Goal: Information Seeking & Learning: Learn about a topic

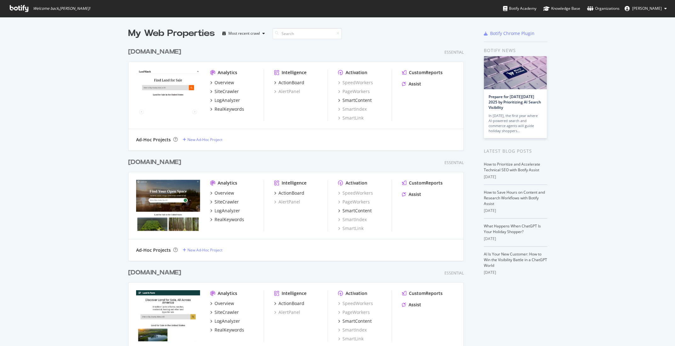
scroll to position [346, 675]
click at [228, 93] on div "SiteCrawler" at bounding box center [227, 91] width 24 height 6
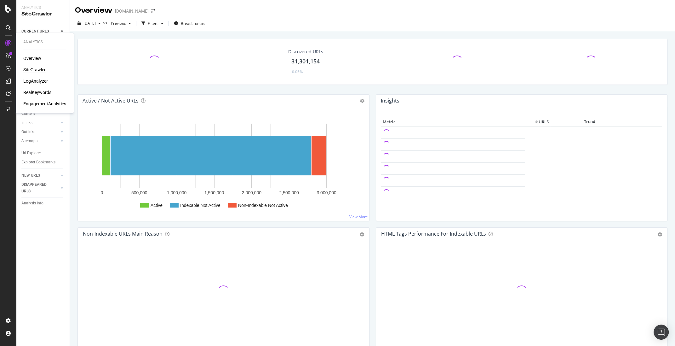
click at [40, 80] on div "LogAnalyzer" at bounding box center [35, 81] width 25 height 6
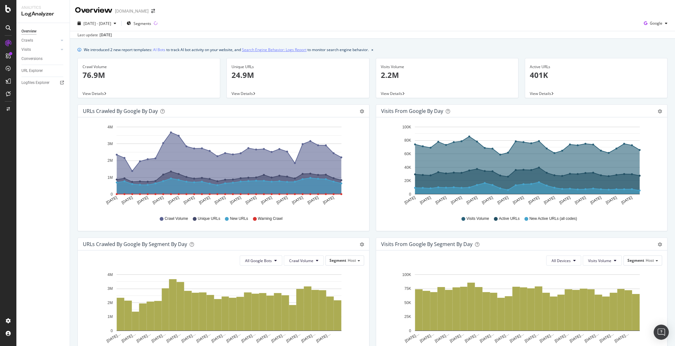
click at [281, 51] on link "Search Engine Behavior: Logs Report" at bounding box center [274, 49] width 65 height 7
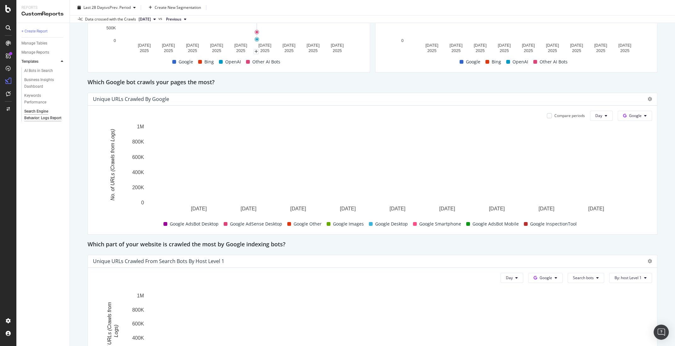
scroll to position [109, 0]
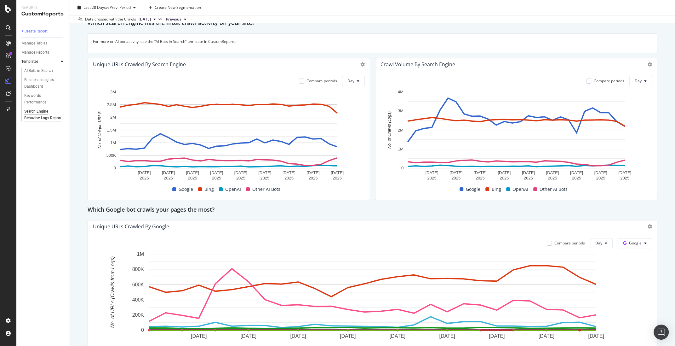
click at [216, 72] on div "Compare periods Day [DATE] [DATE] [DATE] [DATE] [DATE] [DATE] [DATE] [DATE] [DA…" at bounding box center [229, 135] width 282 height 129
click at [77, 57] on div "Search Engine Behavior: Logs Report Search Engine Behavior: Logs Report [DOMAIN…" at bounding box center [372, 173] width 605 height 346
click at [47, 72] on div "AI Bots in Search" at bounding box center [38, 70] width 29 height 7
